Goal: Task Accomplishment & Management: Manage account settings

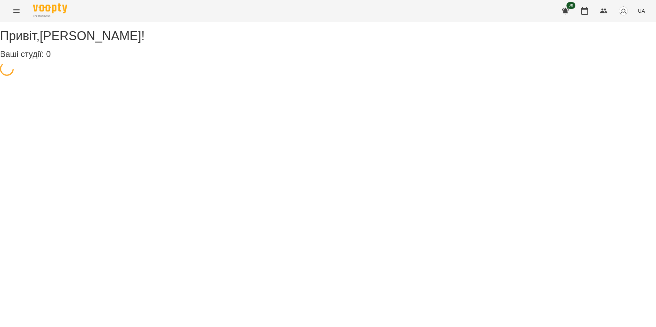
select select "**"
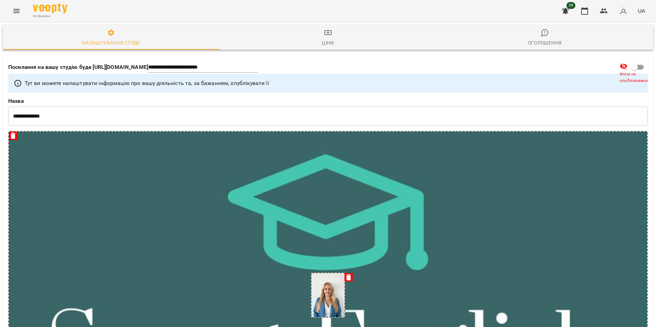
click at [19, 9] on icon "Menu" at bounding box center [16, 11] width 6 height 4
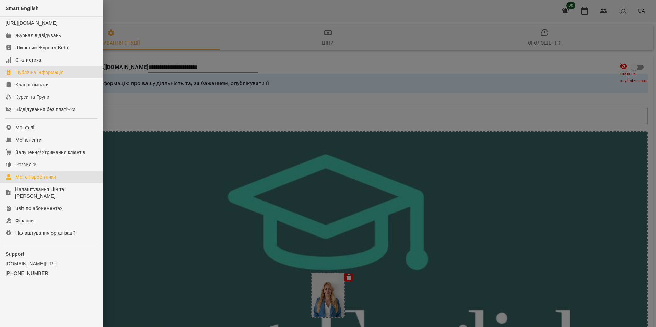
drag, startPoint x: 51, startPoint y: 182, endPoint x: 61, endPoint y: 182, distance: 10.3
click at [51, 181] on div "Мої співробітники" at bounding box center [35, 177] width 41 height 7
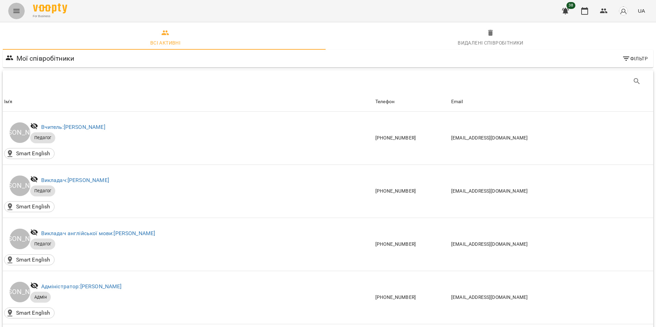
click at [11, 12] on button "Menu" at bounding box center [16, 11] width 16 height 16
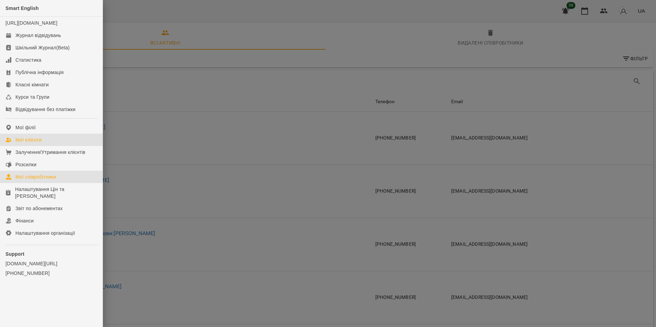
click at [31, 146] on link "Мої клієнти" at bounding box center [51, 140] width 103 height 12
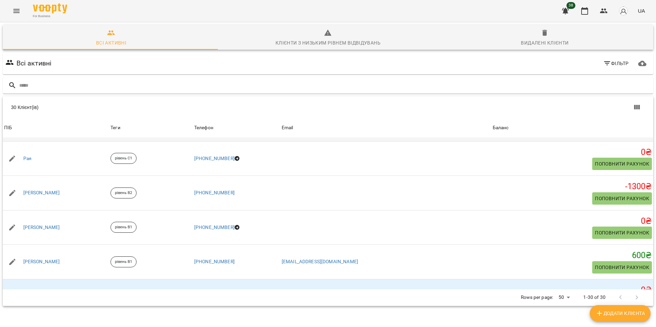
scroll to position [789, 0]
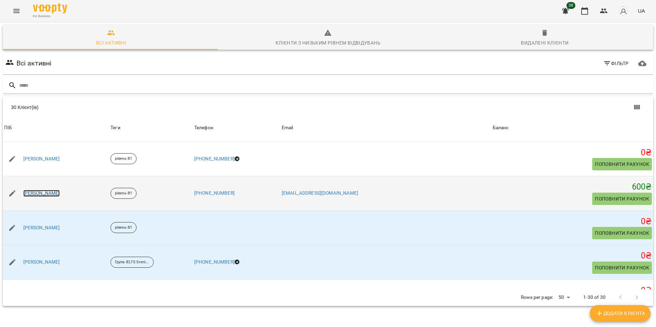
click at [48, 190] on link "[PERSON_NAME]" at bounding box center [41, 193] width 37 height 7
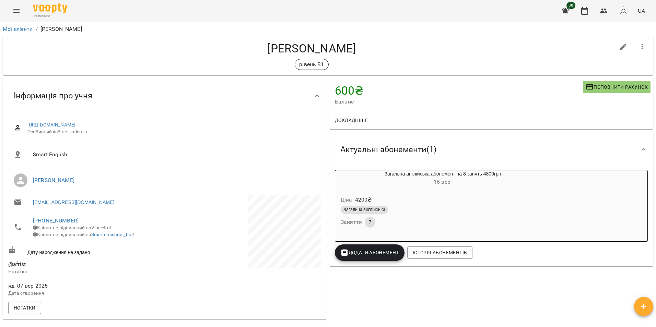
click at [458, 202] on div "Ціна 4200 ₴" at bounding box center [442, 200] width 207 height 12
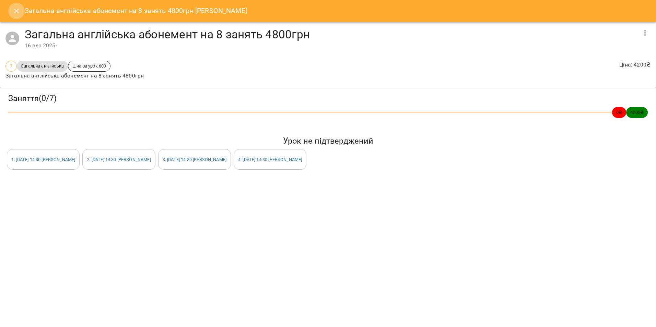
click at [12, 10] on icon "Close" at bounding box center [16, 11] width 8 height 8
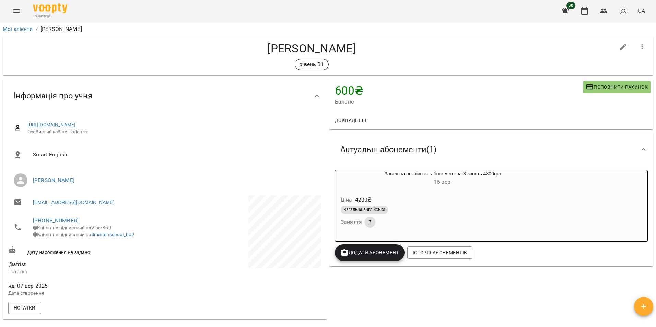
click at [568, 295] on div "600 ₴ Баланс Поповнити рахунок Докладніше 600 ₴ Абонементи 600 ₴ Загальна англі…" at bounding box center [491, 279] width 327 height 404
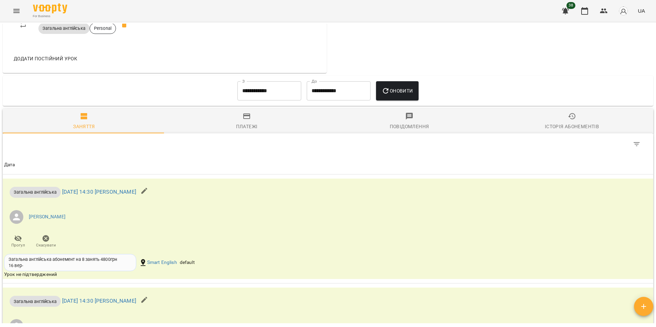
scroll to position [406, 0]
click at [256, 86] on div "**********" at bounding box center [269, 91] width 69 height 25
click at [257, 96] on input "**********" at bounding box center [269, 91] width 64 height 19
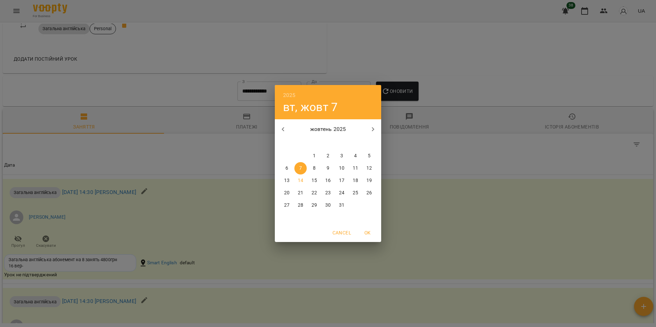
click at [278, 128] on button "button" at bounding box center [283, 129] width 16 height 16
click at [313, 182] on p "17" at bounding box center [314, 180] width 5 height 7
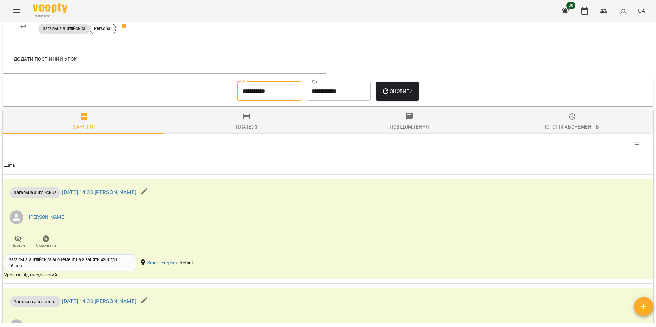
click at [413, 95] on span "Оновити" at bounding box center [397, 91] width 31 height 8
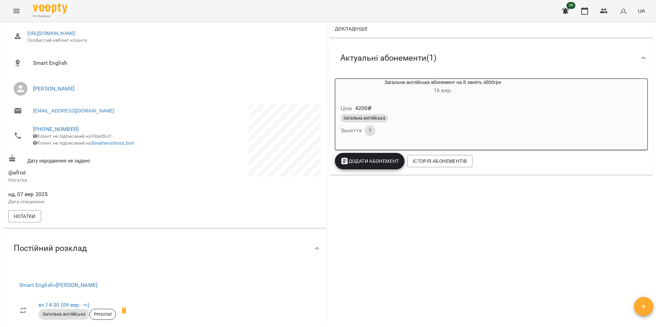
scroll to position [29, 0]
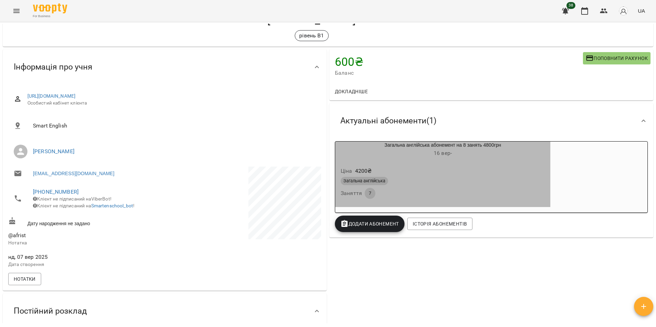
click at [481, 204] on div "Ціна 4200 ₴ Загальна англійська Заняття 7" at bounding box center [442, 184] width 215 height 47
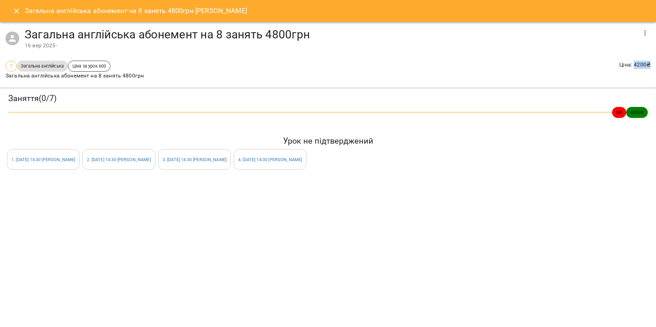
scroll to position [0, 3]
drag, startPoint x: 636, startPoint y: 66, endPoint x: 650, endPoint y: 67, distance: 13.8
click at [650, 67] on div "7 Загальна англійська Ціна за урок 600 Загальна англійська абонемент на 8 занят…" at bounding box center [325, 71] width 656 height 33
drag, startPoint x: 650, startPoint y: 67, endPoint x: 617, endPoint y: 82, distance: 36.3
click at [617, 82] on div "7 Загальна англійська Ціна за урок 600 Загальна англійська абонемент на 8 занят…" at bounding box center [325, 71] width 656 height 33
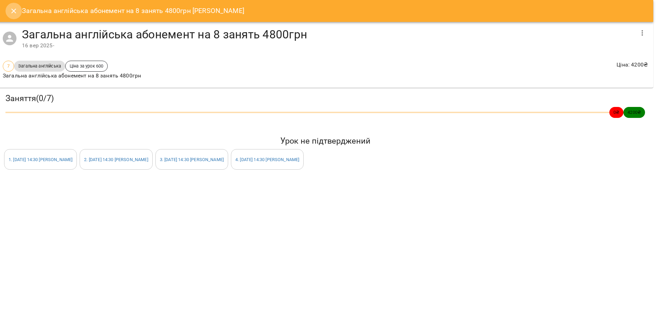
click at [12, 10] on icon "Close" at bounding box center [13, 11] width 5 height 5
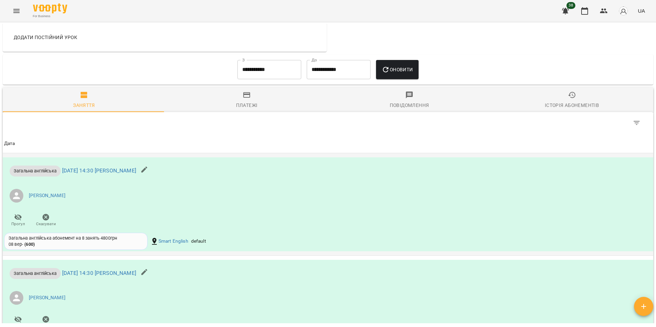
scroll to position [404, 0]
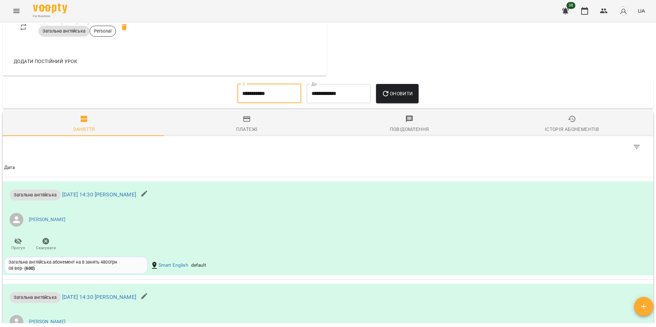
click at [264, 101] on input "**********" at bounding box center [269, 93] width 64 height 19
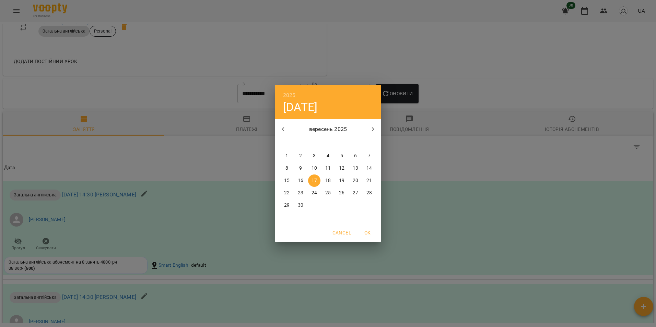
click at [300, 161] on button "2" at bounding box center [300, 156] width 12 height 12
type input "**********"
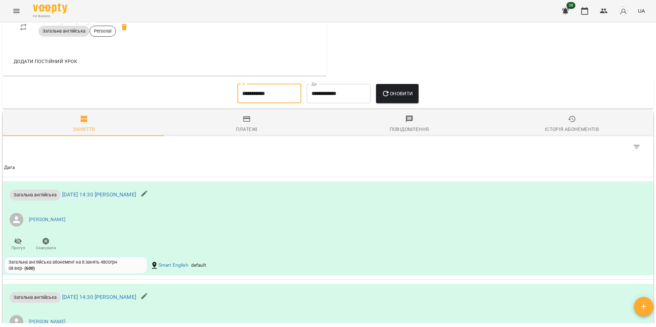
click at [404, 98] on span "Оновити" at bounding box center [397, 94] width 31 height 8
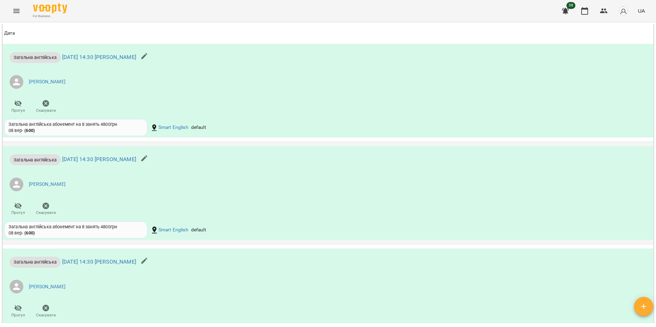
scroll to position [507, 0]
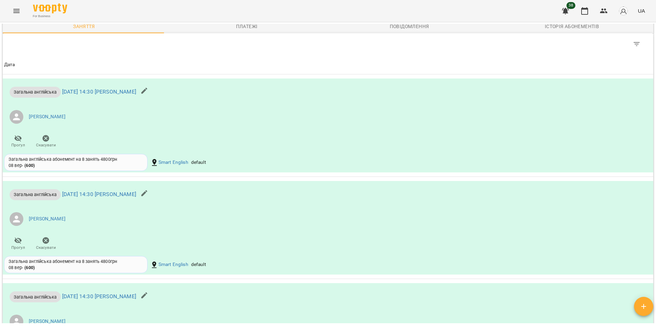
click at [562, 31] on div "Історія абонементів" at bounding box center [572, 26] width 54 height 8
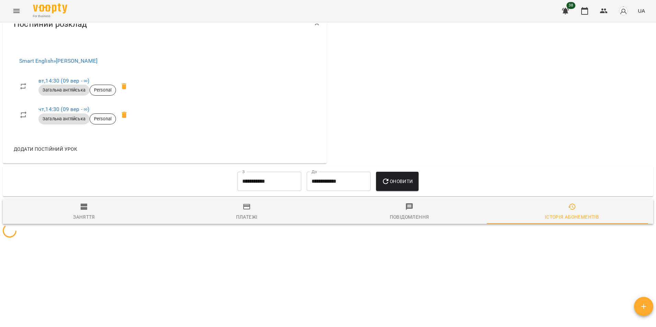
scroll to position [393, 0]
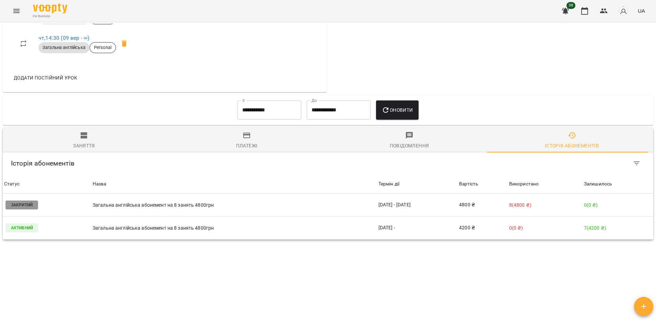
click at [91, 137] on span "Заняття" at bounding box center [84, 140] width 154 height 19
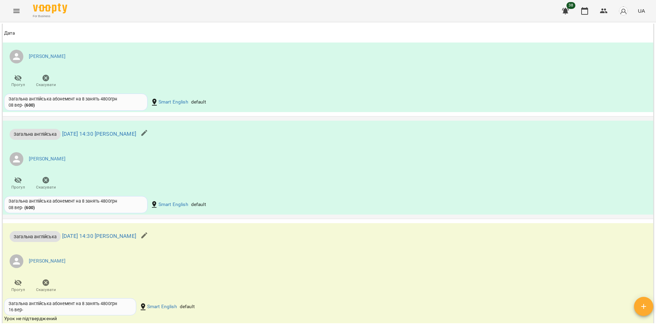
scroll to position [1182, 0]
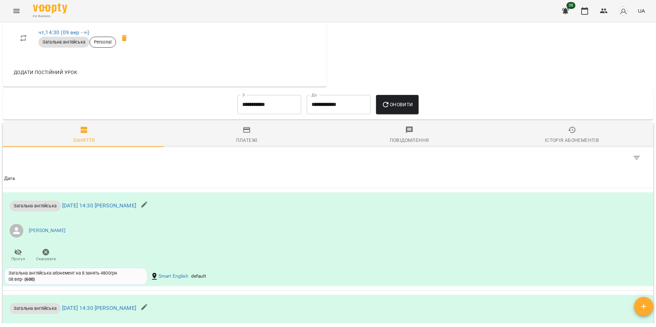
click at [563, 139] on span "Історія абонементів" at bounding box center [572, 135] width 154 height 19
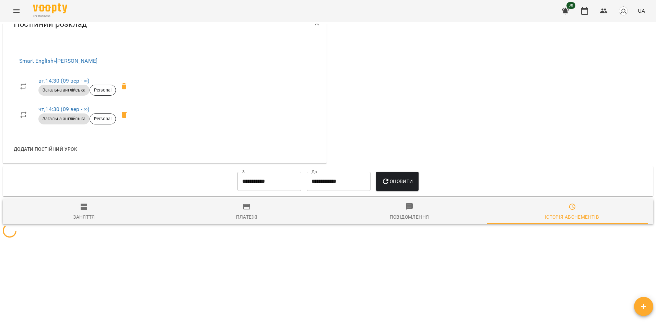
scroll to position [393, 0]
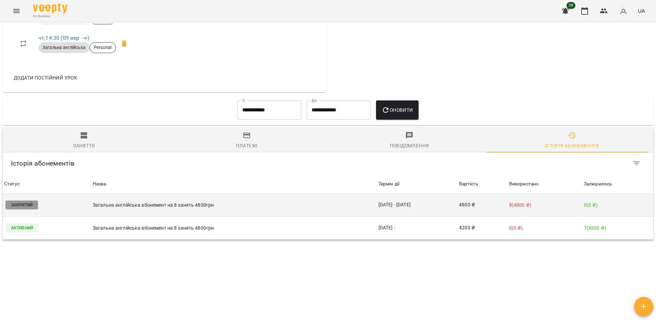
click at [160, 205] on p "Загальна англійська абонемент на 8 занять 4800грн" at bounding box center [234, 205] width 283 height 7
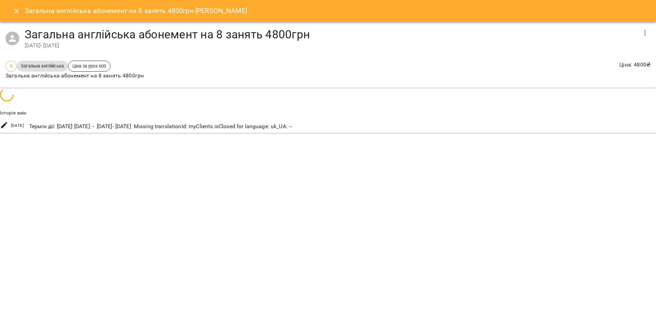
click at [232, 134] on div "Історія змін [DATE] Термін дії : [DATE] [DATE] → [DATE] - [DATE] Missing transl…" at bounding box center [328, 109] width 662 height 49
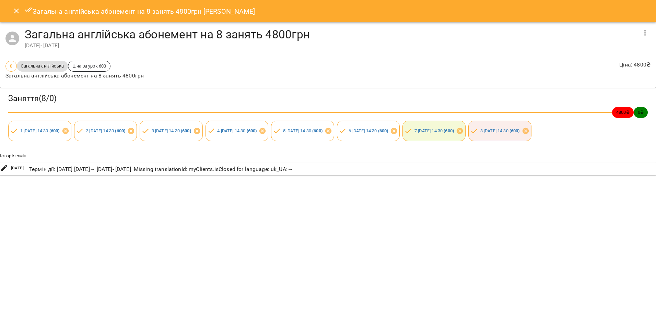
click at [16, 16] on button "Close" at bounding box center [16, 11] width 16 height 16
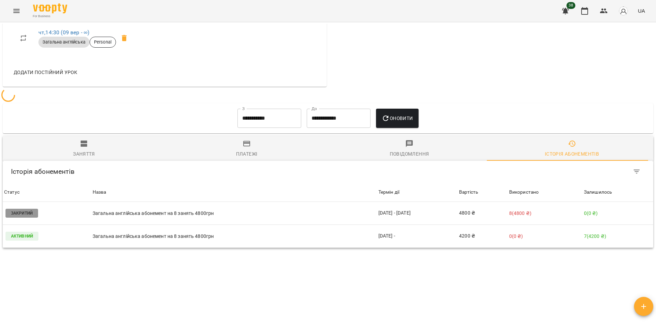
scroll to position [373, 0]
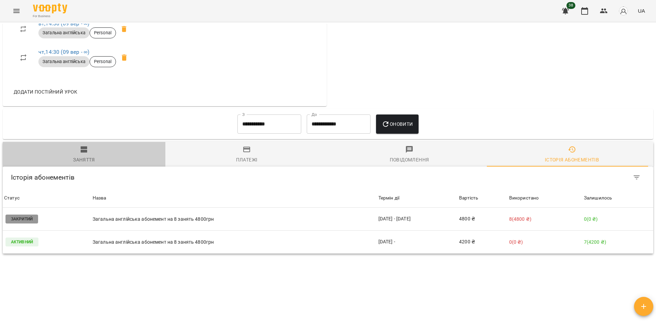
click at [109, 162] on span "Заняття" at bounding box center [84, 155] width 154 height 19
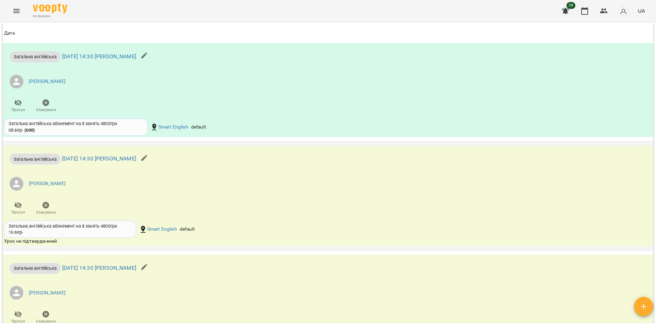
scroll to position [1300, 0]
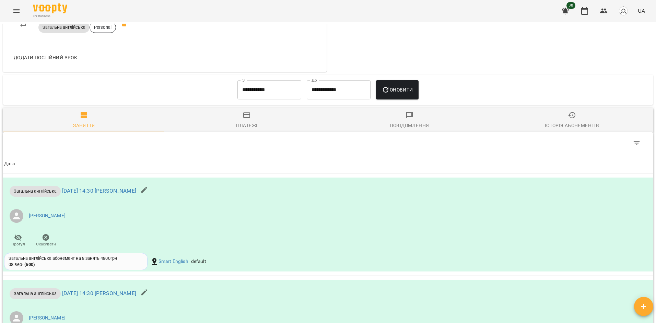
click at [545, 129] on div "Історія абонементів" at bounding box center [572, 125] width 54 height 8
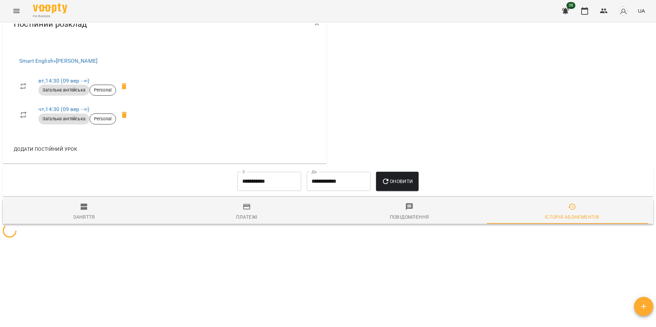
scroll to position [393, 0]
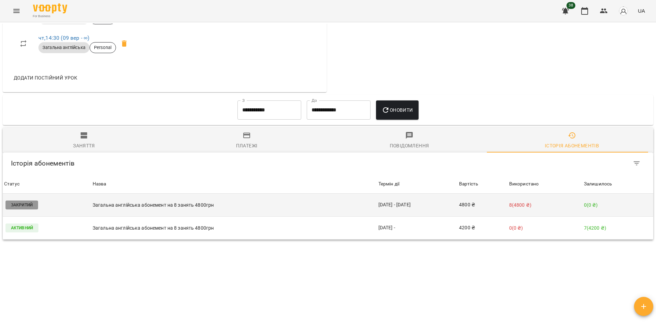
click at [139, 201] on td "Загальна англійська абонемент на 8 занять 4800грн" at bounding box center [234, 205] width 286 height 23
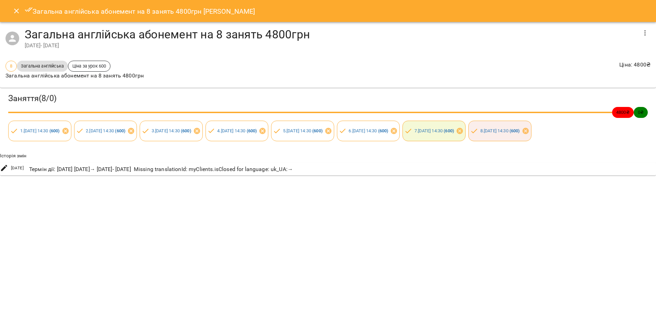
click at [145, 207] on div "Загальна англійська абонемент на 8 занять 4800грн [PERSON_NAME] Загальна англій…" at bounding box center [328, 163] width 656 height 327
click at [21, 281] on div "Загальна англійська абонемент на 8 занять 4800грн [PERSON_NAME] Загальна англій…" at bounding box center [328, 163] width 656 height 327
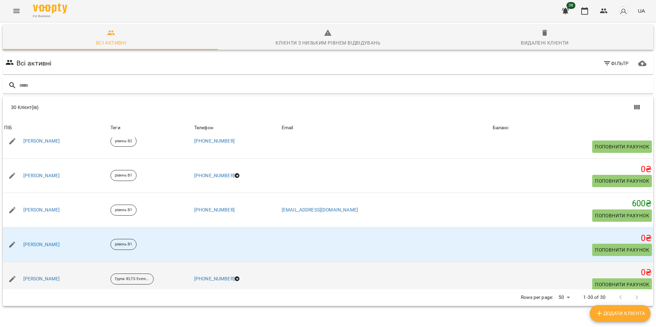
scroll to position [824, 0]
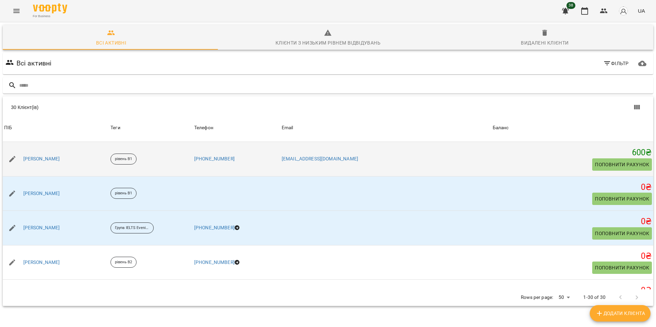
click at [53, 164] on div "[PERSON_NAME]" at bounding box center [41, 159] width 39 height 10
click at [50, 162] on link "[PERSON_NAME]" at bounding box center [41, 159] width 37 height 7
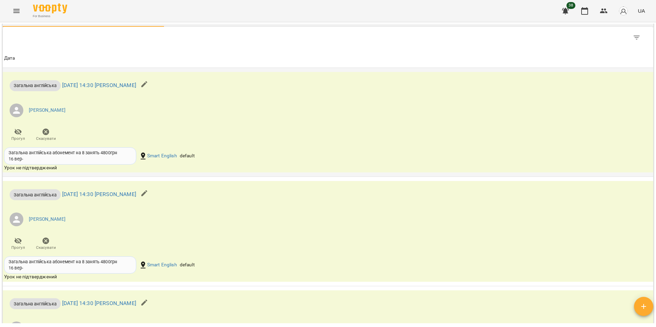
scroll to position [406, 0]
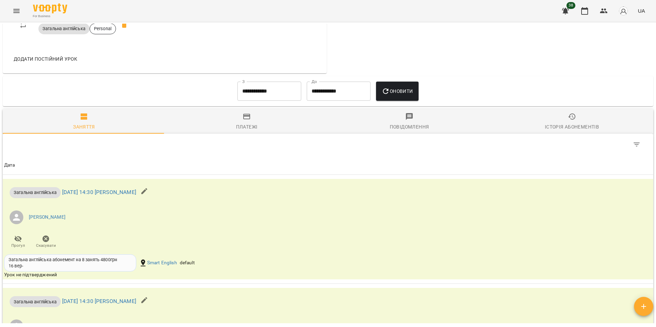
click at [568, 121] on icon "button" at bounding box center [572, 117] width 8 height 8
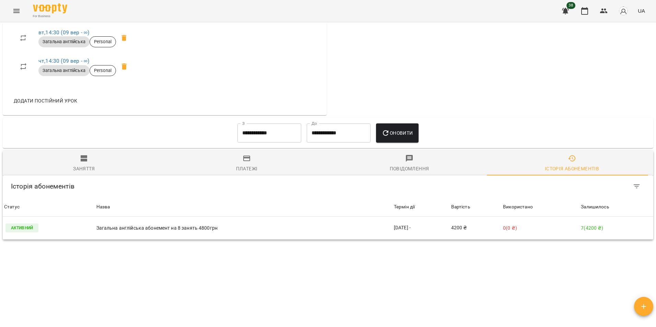
click at [194, 266] on div "Мої клієнти / [PERSON_NAME] [PERSON_NAME] рівень В1 600 ₴ Баланс Поповнити раху…" at bounding box center [327, 174] width 653 height 300
